Goal: Navigation & Orientation: Understand site structure

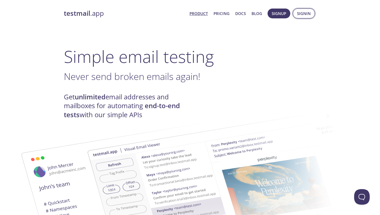
click at [306, 15] on span "Signin" at bounding box center [304, 13] width 14 height 7
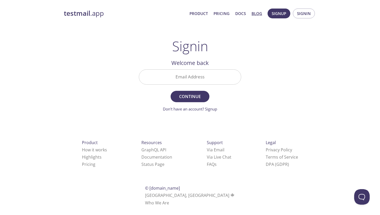
click at [260, 14] on link "Blog" at bounding box center [256, 13] width 11 height 7
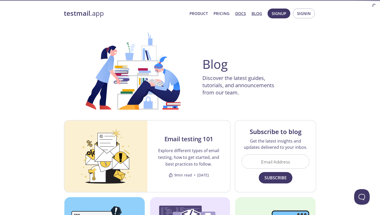
click at [237, 11] on link "Docs" at bounding box center [240, 13] width 11 height 7
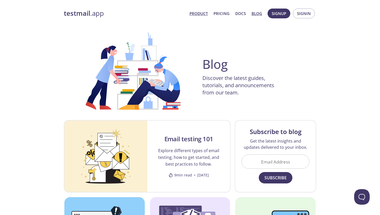
click at [200, 13] on link "Product" at bounding box center [198, 13] width 18 height 7
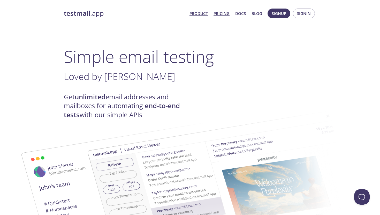
click at [223, 13] on link "Pricing" at bounding box center [221, 13] width 16 height 7
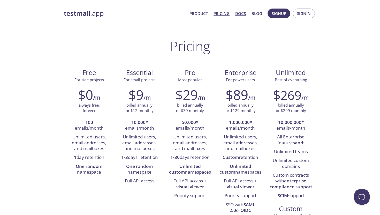
click at [244, 12] on link "Docs" at bounding box center [240, 13] width 11 height 7
click at [255, 14] on link "Blog" at bounding box center [256, 13] width 11 height 7
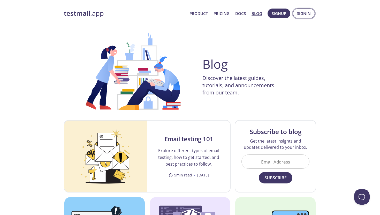
click at [305, 16] on span "Signin" at bounding box center [304, 13] width 14 height 7
